Goal: Check status: Check status

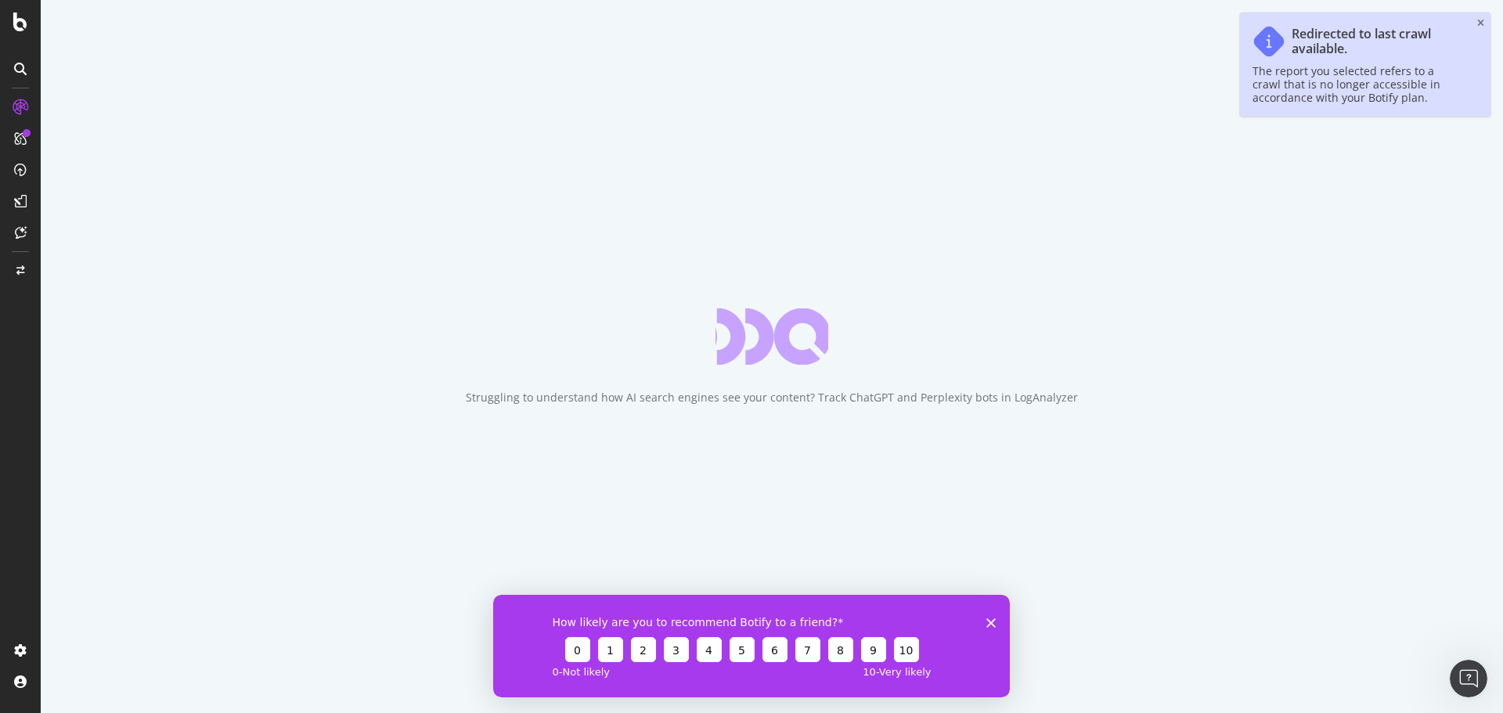
click at [1476, 17] on div "Redirected to last crawl available. The report you selected refers to a crawl t…" at bounding box center [1365, 65] width 250 height 104
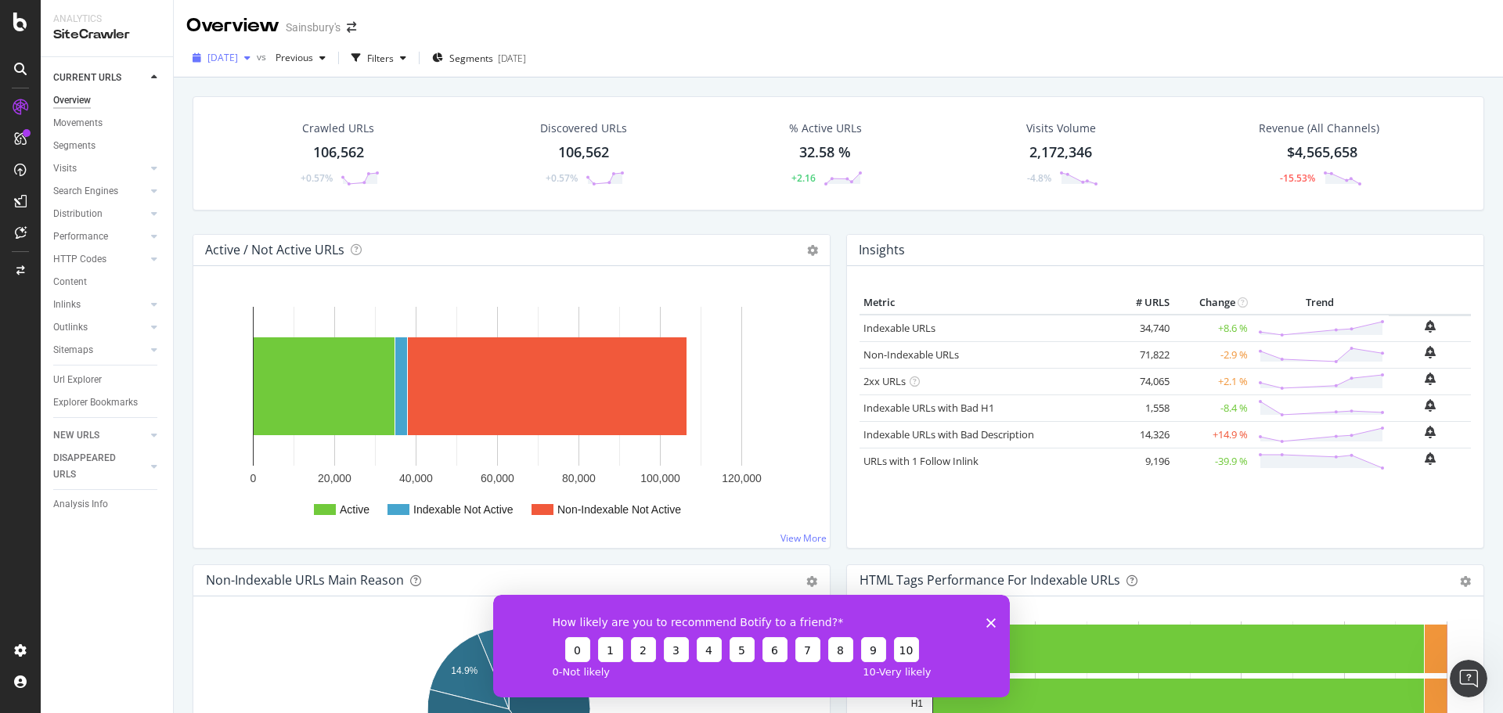
click at [238, 59] on span "[DATE]" at bounding box center [222, 57] width 31 height 13
click at [267, 119] on div "[DATE]" at bounding box center [249, 114] width 81 height 14
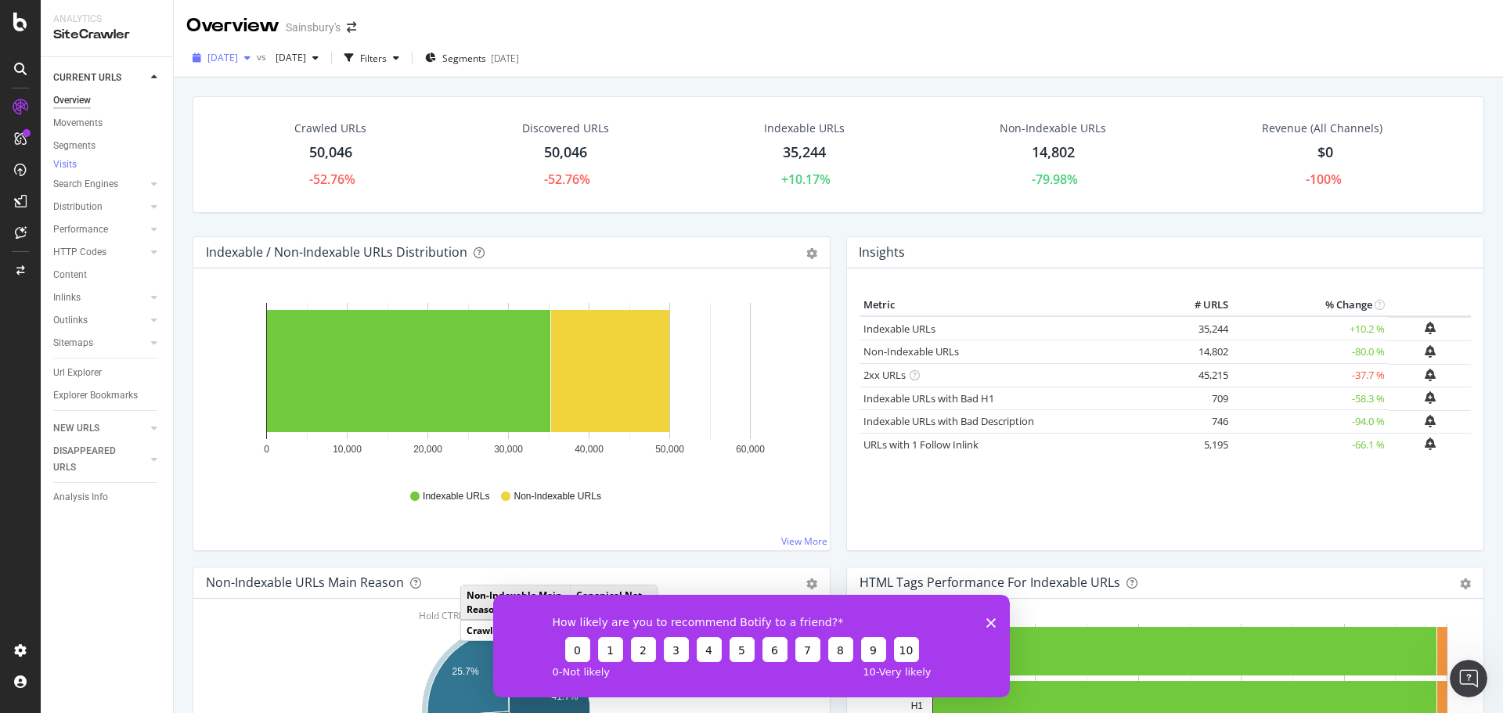
click at [238, 59] on span "[DATE]" at bounding box center [222, 57] width 31 height 13
click at [627, 41] on div "[DATE] vs [DATE] Filters Segments [DATE]" at bounding box center [838, 58] width 1329 height 38
drag, startPoint x: 990, startPoint y: 622, endPoint x: 1805, endPoint y: 1227, distance: 1015.4
click at [990, 622] on polygon "Close survey" at bounding box center [990, 621] width 9 height 9
